Goal: Task Accomplishment & Management: Manage account settings

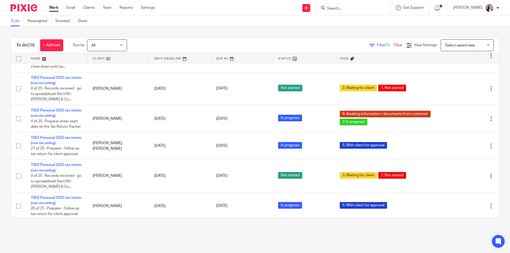
scroll to position [1151, 0]
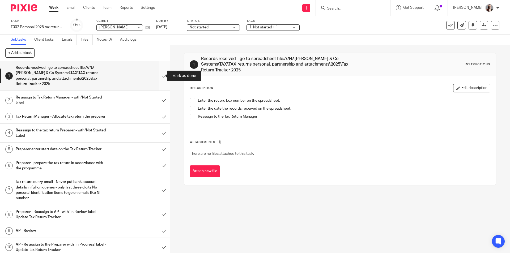
click at [158, 74] on input "submit" at bounding box center [85, 75] width 170 height 29
click at [157, 100] on input "submit" at bounding box center [85, 100] width 170 height 19
click at [159, 117] on input "submit" at bounding box center [85, 116] width 170 height 13
click at [158, 133] on input "submit" at bounding box center [85, 133] width 170 height 19
click at [163, 155] on input "submit" at bounding box center [85, 149] width 170 height 13
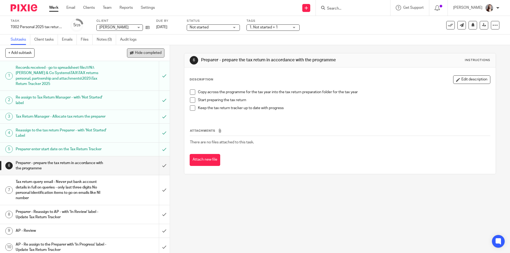
click at [154, 52] on span "Hide completed" at bounding box center [148, 53] width 27 height 4
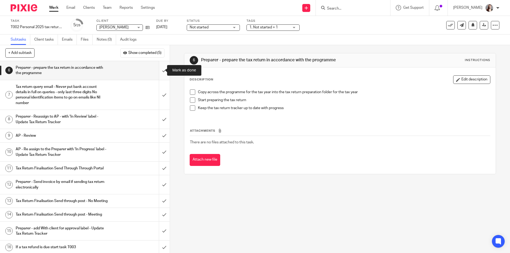
click at [160, 72] on input "submit" at bounding box center [85, 70] width 170 height 19
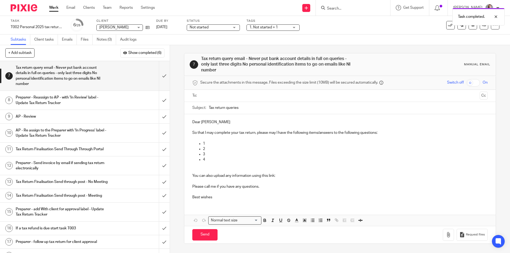
click at [215, 29] on span "Not started" at bounding box center [210, 28] width 40 height 6
click at [211, 46] on li "In progress" at bounding box center [213, 46] width 53 height 11
click at [262, 29] on span "1. Not started + 1" at bounding box center [263, 27] width 28 height 4
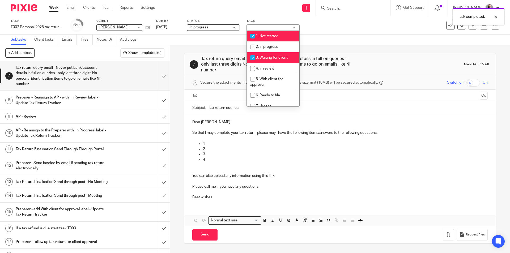
click at [262, 37] on span "1. Not started" at bounding box center [267, 36] width 23 height 4
checkbox input "false"
click at [267, 58] on span "3. Waiting for client" at bounding box center [272, 58] width 32 height 4
checkbox input "false"
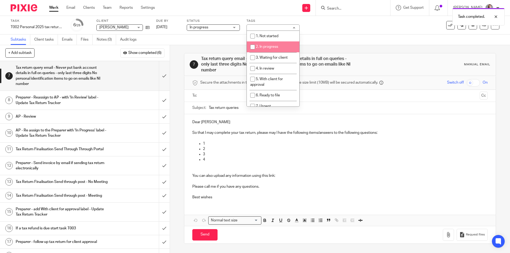
click at [266, 47] on span "2. In progress" at bounding box center [267, 47] width 22 height 4
checkbox input "true"
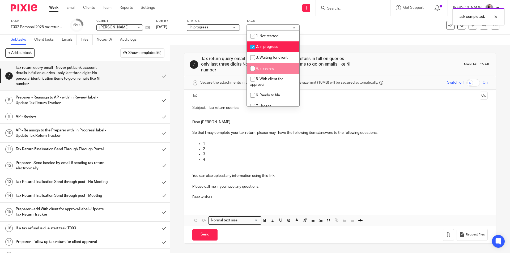
click at [172, 89] on div "7 Tax return query email - Never put bank account details in full on queries - …" at bounding box center [340, 149] width 340 height 208
